Goal: Navigation & Orientation: Find specific page/section

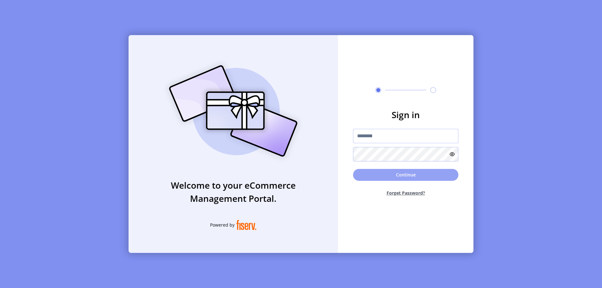
type input "**********"
click at [381, 174] on button "Continue" at bounding box center [405, 175] width 105 height 12
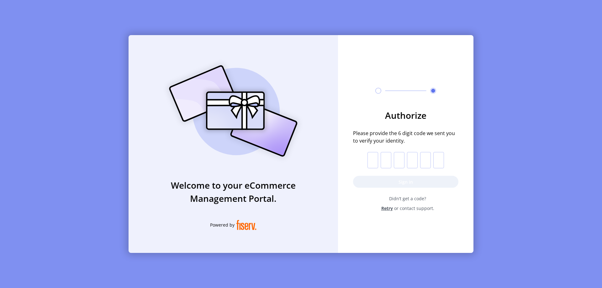
click at [375, 160] on input "text" at bounding box center [373, 160] width 11 height 16
drag, startPoint x: 374, startPoint y: 159, endPoint x: 370, endPoint y: 159, distance: 3.8
click at [374, 159] on input "text" at bounding box center [373, 160] width 11 height 16
type input "*"
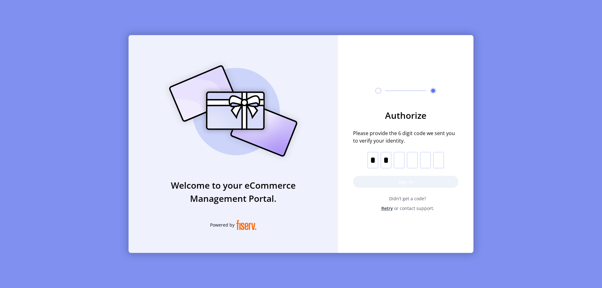
type input "*"
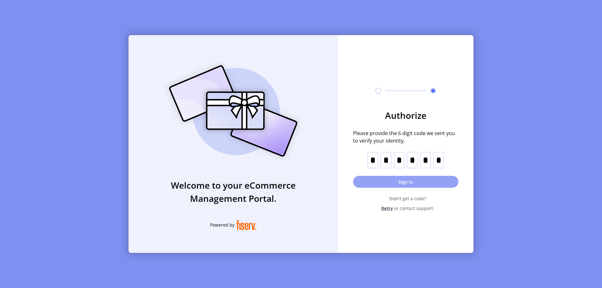
type input "*"
click at [402, 180] on button "Sign in" at bounding box center [405, 182] width 105 height 12
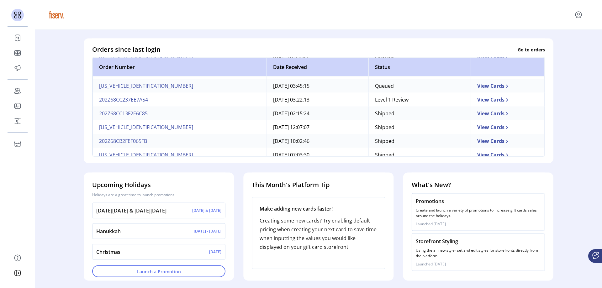
scroll to position [46, 0]
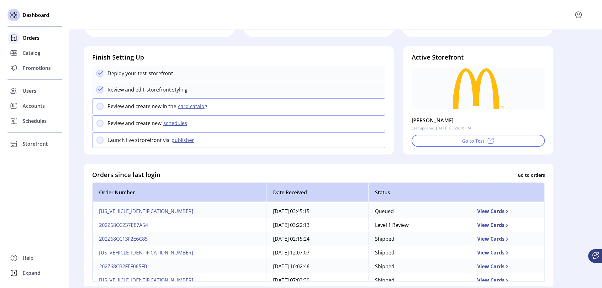
click at [32, 38] on span "Orders" at bounding box center [31, 38] width 17 height 8
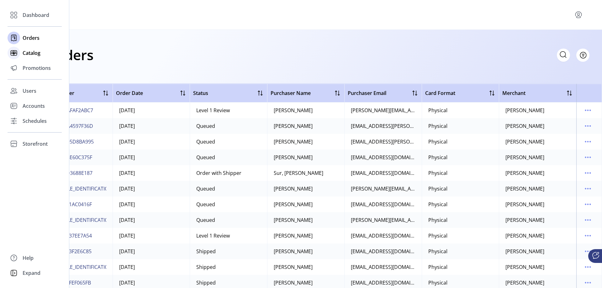
click at [32, 53] on span "Catalog" at bounding box center [32, 53] width 18 height 8
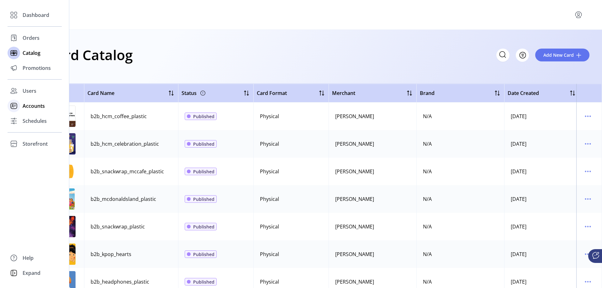
click at [32, 107] on span "Accounts" at bounding box center [34, 106] width 22 height 8
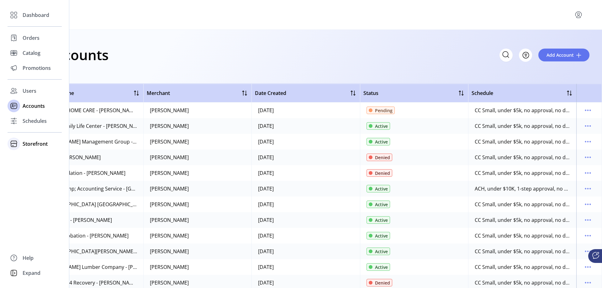
click at [30, 145] on span "Storefront" at bounding box center [35, 144] width 25 height 8
click at [28, 37] on span "Orders" at bounding box center [31, 38] width 17 height 8
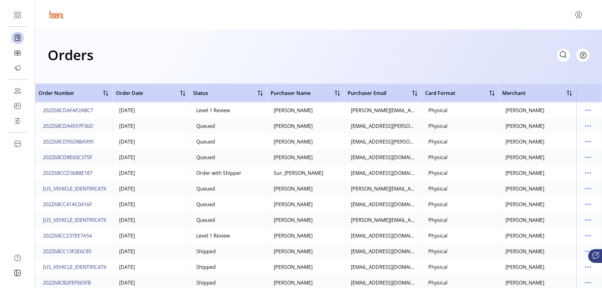
click at [166, 58] on div "Orders Filter Focused All Orders" at bounding box center [319, 55] width 542 height 22
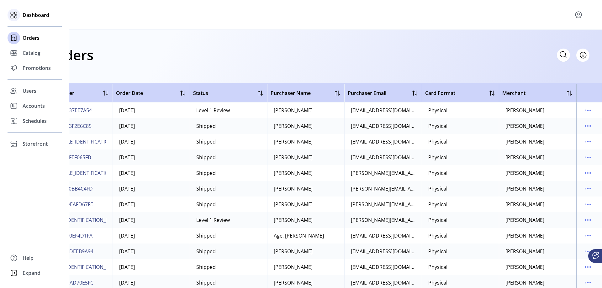
click at [37, 18] on span "Dashboard" at bounding box center [36, 15] width 27 height 8
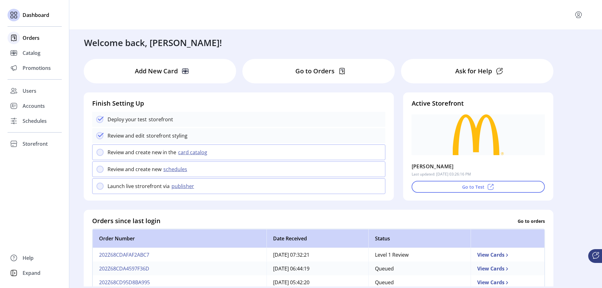
click at [31, 39] on span "Orders" at bounding box center [31, 38] width 17 height 8
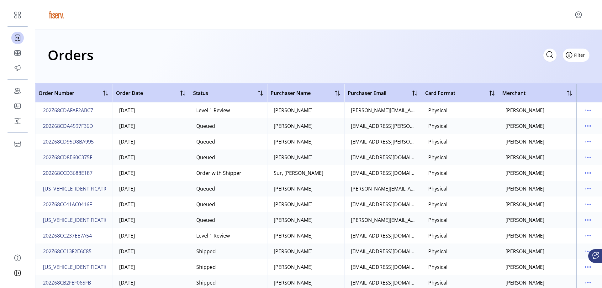
click at [585, 52] on button "Filter" at bounding box center [576, 55] width 27 height 13
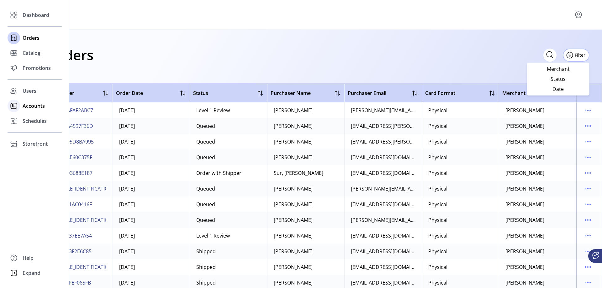
click at [30, 108] on span "Accounts" at bounding box center [34, 106] width 22 height 8
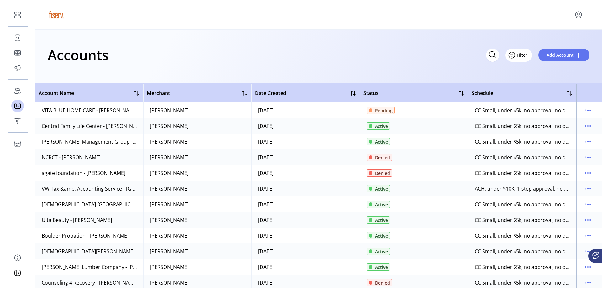
click at [525, 54] on span "Filter" at bounding box center [522, 55] width 11 height 7
click at [364, 59] on div "Accounts Filter Add Account" at bounding box center [319, 55] width 542 height 22
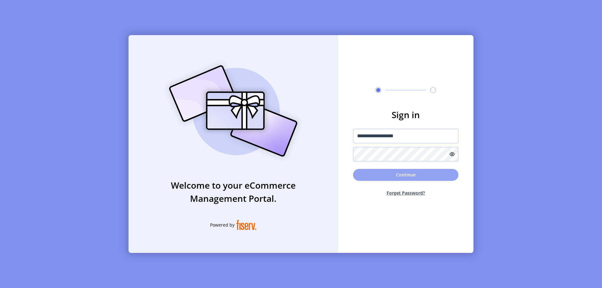
click at [405, 178] on button "Continue" at bounding box center [405, 175] width 105 height 12
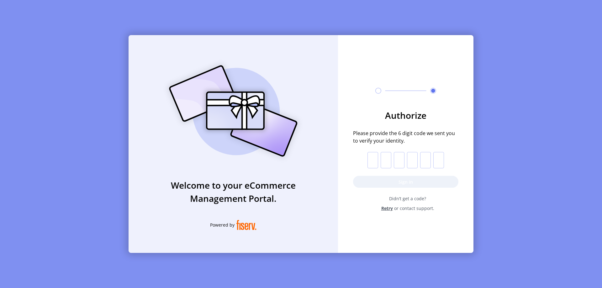
click at [373, 166] on input "text" at bounding box center [373, 160] width 11 height 16
click at [374, 159] on input "text" at bounding box center [373, 160] width 11 height 16
paste input "*"
type input "*"
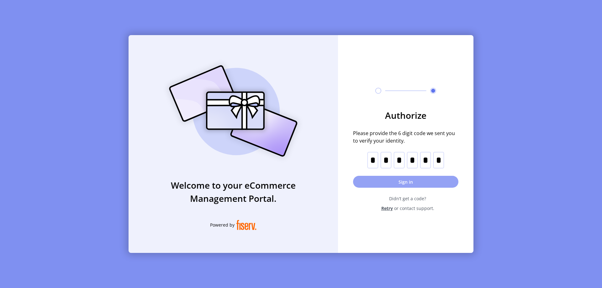
click at [381, 181] on button "Sign in" at bounding box center [405, 182] width 105 height 12
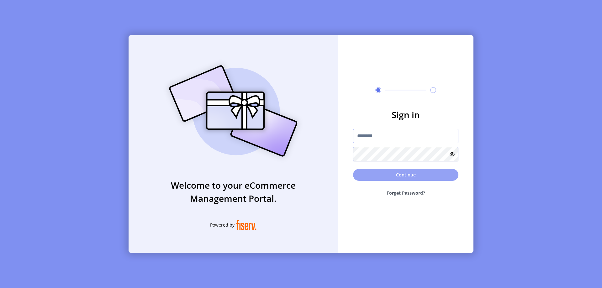
type input "**********"
click at [379, 170] on button "Continue" at bounding box center [405, 175] width 105 height 12
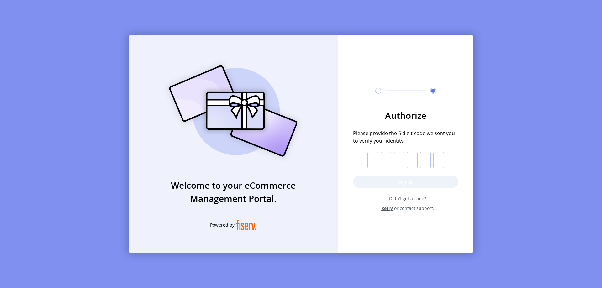
click at [372, 161] on input "text" at bounding box center [373, 160] width 11 height 16
paste input "*"
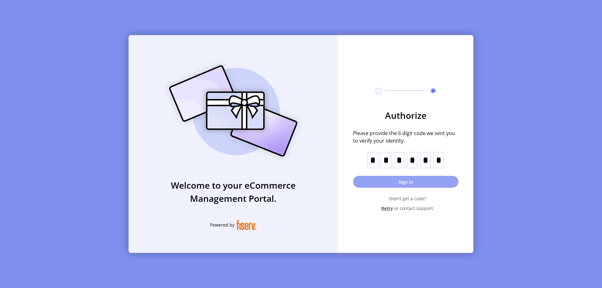
click at [384, 182] on button "Sign in" at bounding box center [405, 182] width 105 height 12
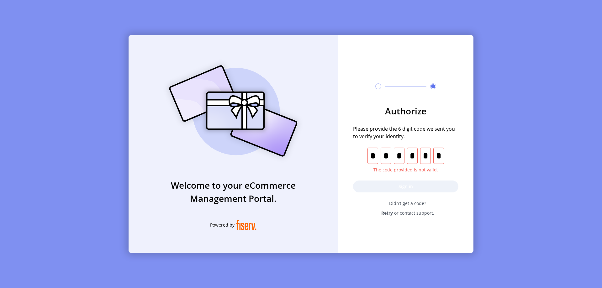
click at [377, 154] on input "*" at bounding box center [373, 156] width 11 height 16
paste input "text"
type input "*"
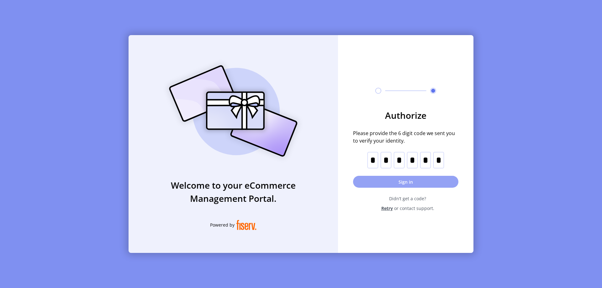
click at [385, 182] on button "Sign in" at bounding box center [405, 182] width 105 height 12
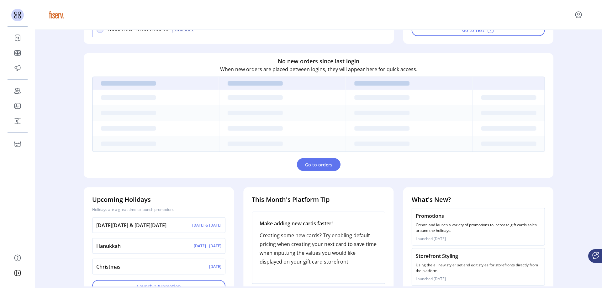
scroll to position [172, 0]
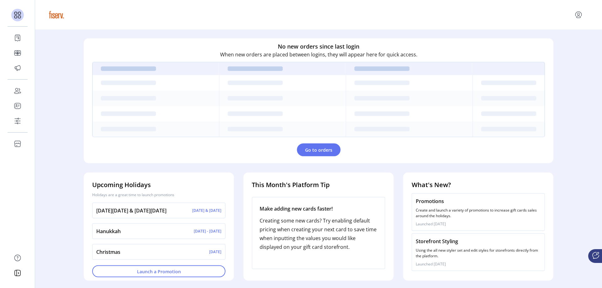
click at [317, 240] on p "Creating some new cards? Try enabling default pricing when creating your next c…" at bounding box center [319, 234] width 118 height 35
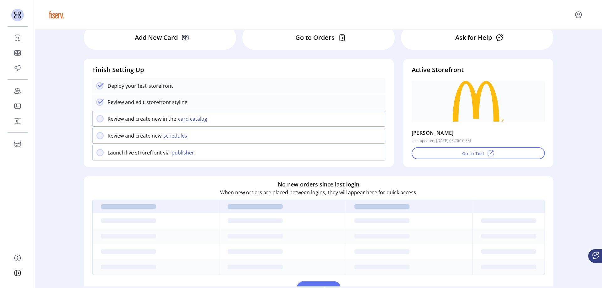
scroll to position [0, 0]
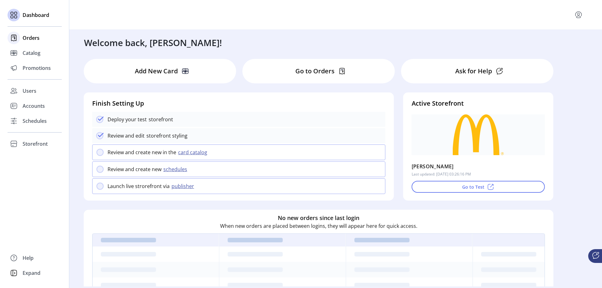
click at [22, 39] on div "Orders" at bounding box center [35, 37] width 54 height 15
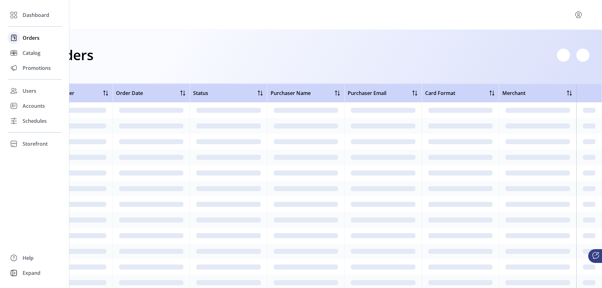
click at [24, 37] on span "Orders" at bounding box center [31, 38] width 17 height 8
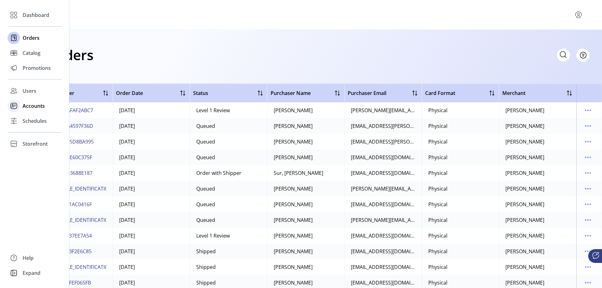
click at [32, 103] on span "Accounts" at bounding box center [34, 106] width 22 height 8
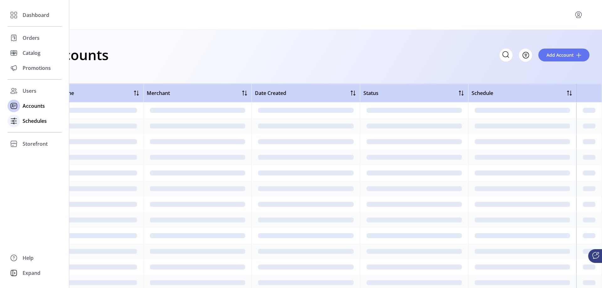
click at [30, 123] on span "Schedules" at bounding box center [35, 121] width 24 height 8
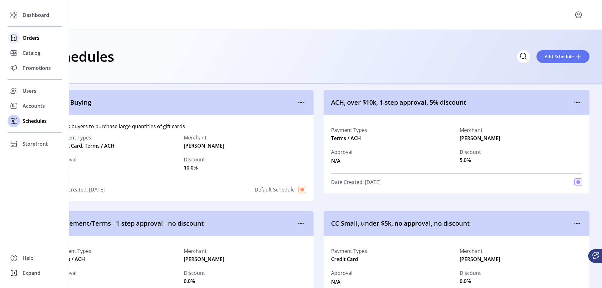
click at [32, 42] on div "Orders" at bounding box center [35, 37] width 54 height 15
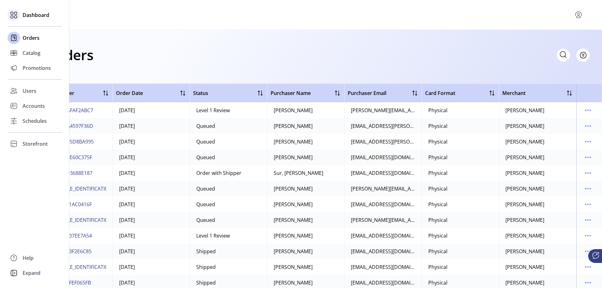
click at [23, 16] on span "Dashboard" at bounding box center [36, 15] width 27 height 8
